Goal: Task Accomplishment & Management: Use online tool/utility

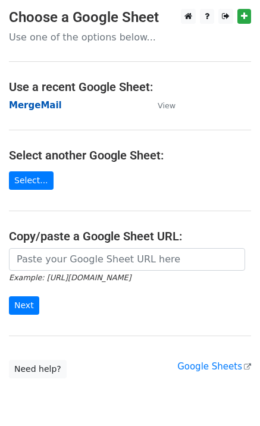
click at [51, 105] on strong "MergeMail" at bounding box center [35, 105] width 53 height 11
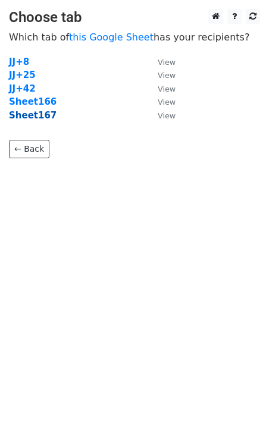
click at [33, 119] on strong "Sheet167" at bounding box center [33, 115] width 48 height 11
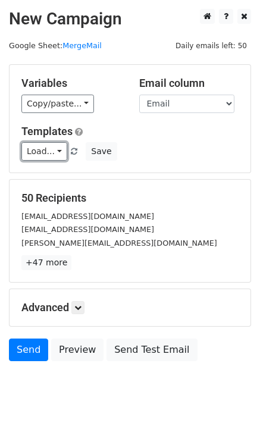
drag, startPoint x: 35, startPoint y: 146, endPoint x: 58, endPoint y: 170, distance: 33.6
click at [35, 146] on link "Load..." at bounding box center [44, 151] width 46 height 18
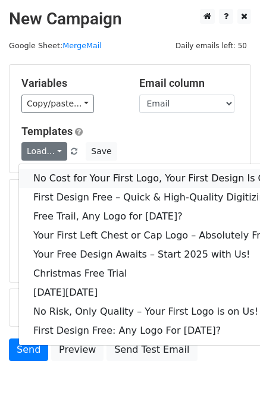
click at [61, 181] on link "No Cost for Your First Logo, Your First Design Is On Us!" at bounding box center [161, 178] width 285 height 19
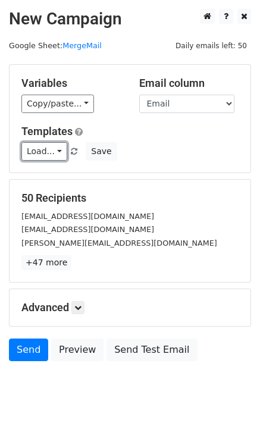
drag, startPoint x: 36, startPoint y: 155, endPoint x: 47, endPoint y: 164, distance: 14.4
click at [36, 155] on link "Load..." at bounding box center [44, 151] width 46 height 18
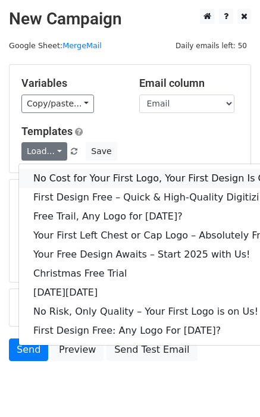
click at [59, 178] on link "No Cost for Your First Logo, Your First Design Is On Us!" at bounding box center [161, 178] width 285 height 19
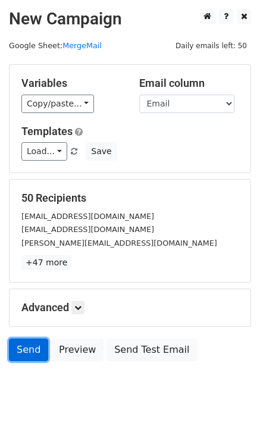
click at [34, 348] on link "Send" at bounding box center [28, 349] width 39 height 23
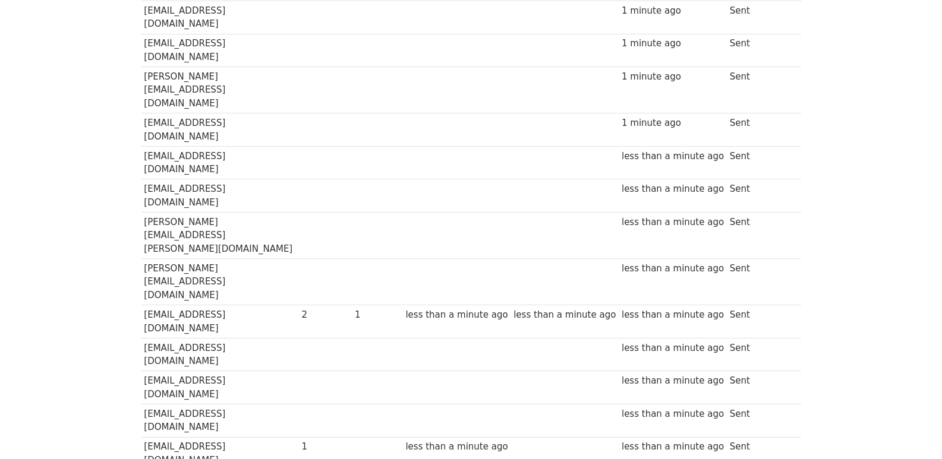
scroll to position [40, 0]
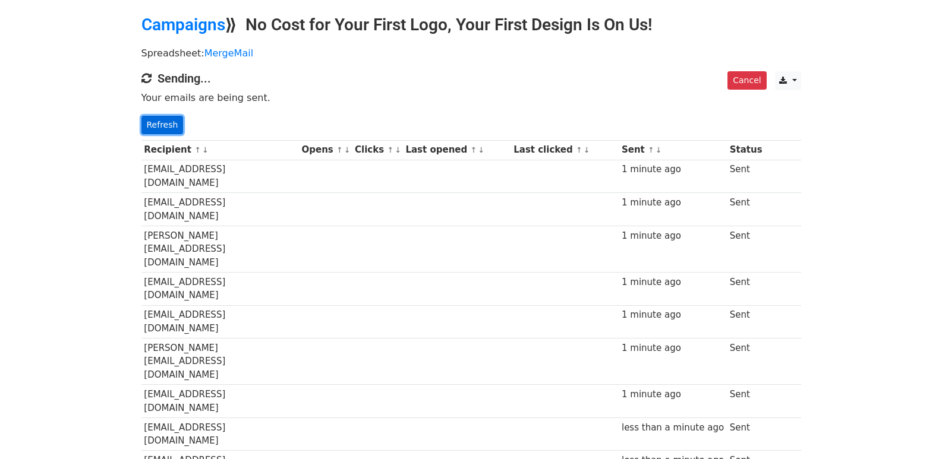
click at [165, 124] on link "Refresh" at bounding box center [162, 125] width 42 height 18
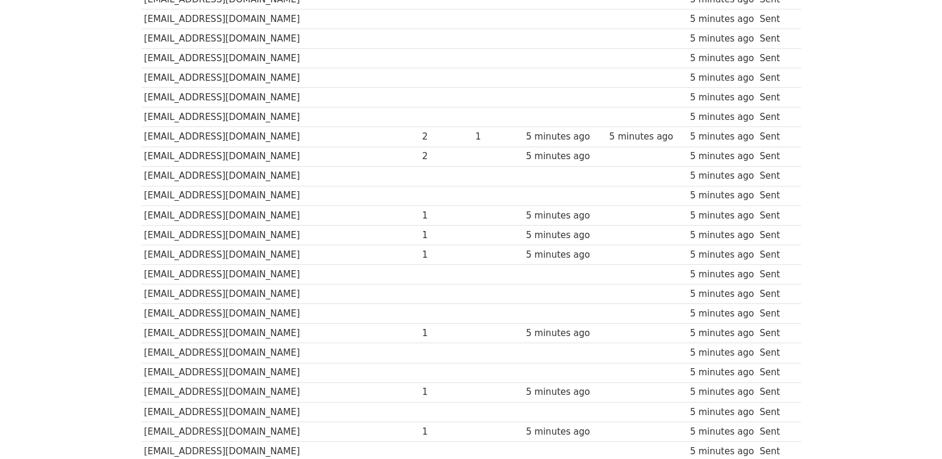
scroll to position [827, 0]
